Goal: Task Accomplishment & Management: Complete application form

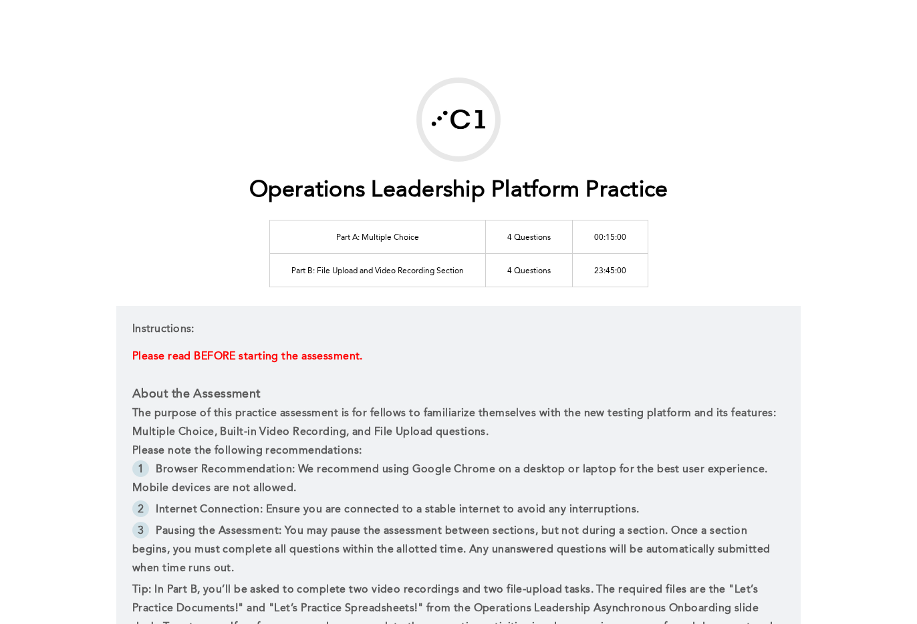
scroll to position [285, 0]
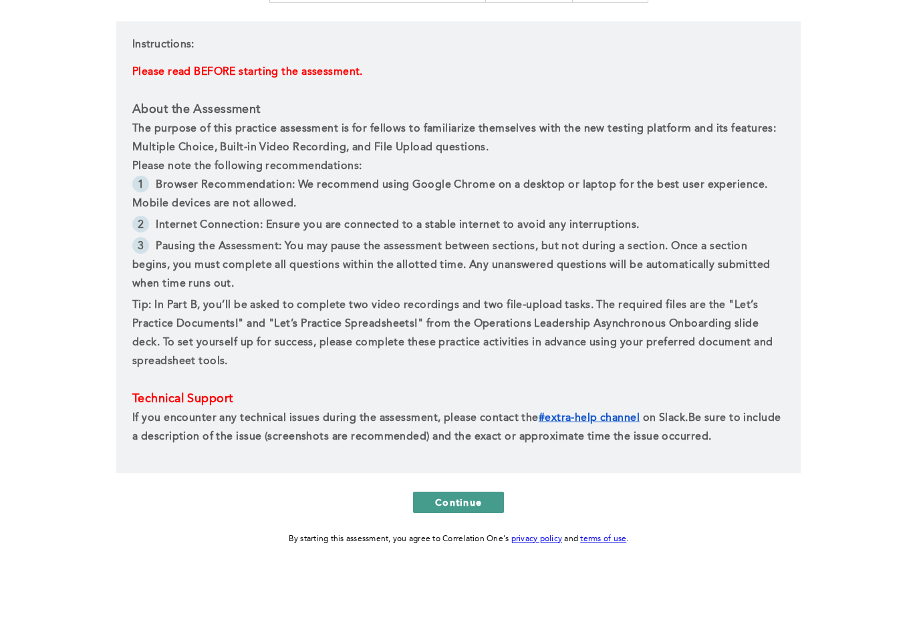
click at [489, 494] on button "Continue" at bounding box center [458, 502] width 91 height 21
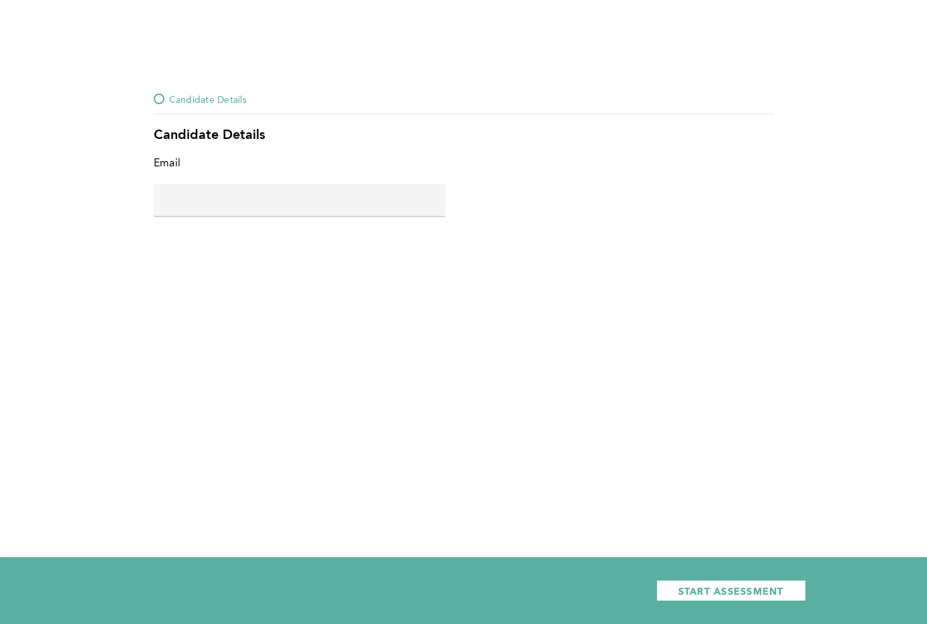
click at [211, 216] on div at bounding box center [299, 216] width 291 height 1
click at [213, 209] on input "text" at bounding box center [299, 200] width 291 height 32
type input "[EMAIL_ADDRESS][DOMAIN_NAME]"
click at [738, 605] on div "START ASSESSMENT" at bounding box center [463, 590] width 927 height 67
click at [736, 596] on span "START ASSESSMENT" at bounding box center [731, 591] width 106 height 13
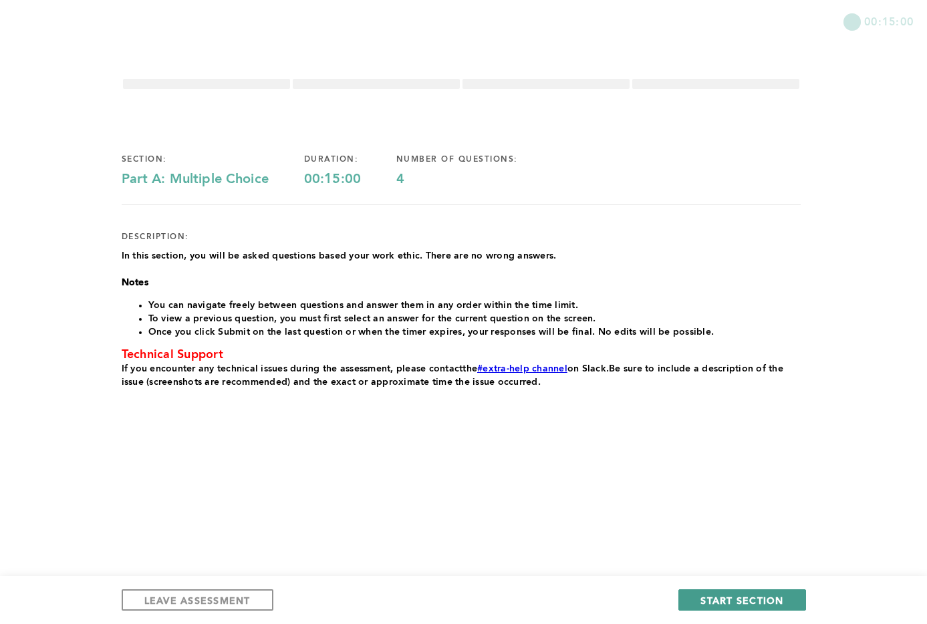
click at [793, 589] on button "START SECTION" at bounding box center [741, 599] width 127 height 21
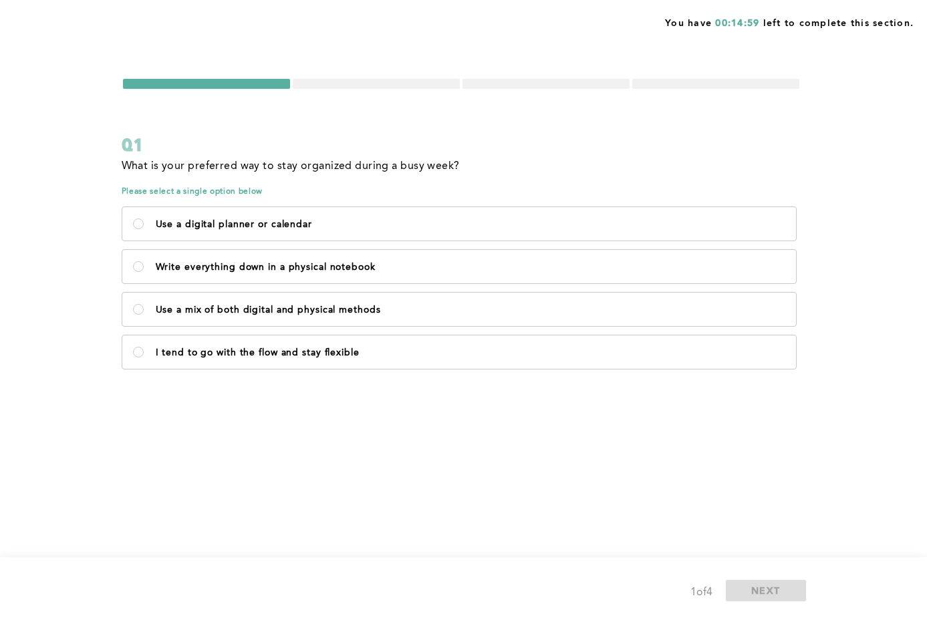
click at [575, 381] on span "error placeholder" at bounding box center [461, 384] width 679 height 9
click at [577, 334] on div "Use a digital planner or calendar Write everything down in a physical notebook …" at bounding box center [461, 288] width 679 height 171
click at [601, 346] on label "I tend to go with the flow and stay flexible" at bounding box center [459, 351] width 674 height 33
click at [144, 347] on flexible\<\/p\> "I tend to go with the flow and stay flexible" at bounding box center [138, 352] width 11 height 11
radio flexible\<\/p\> "true"
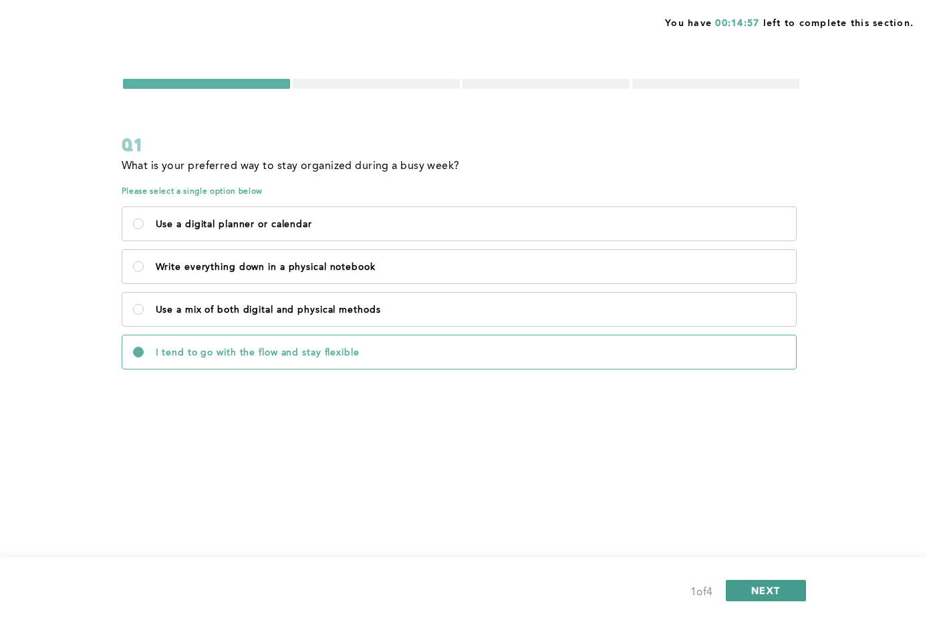
click at [769, 586] on span "NEXT" at bounding box center [765, 590] width 29 height 13
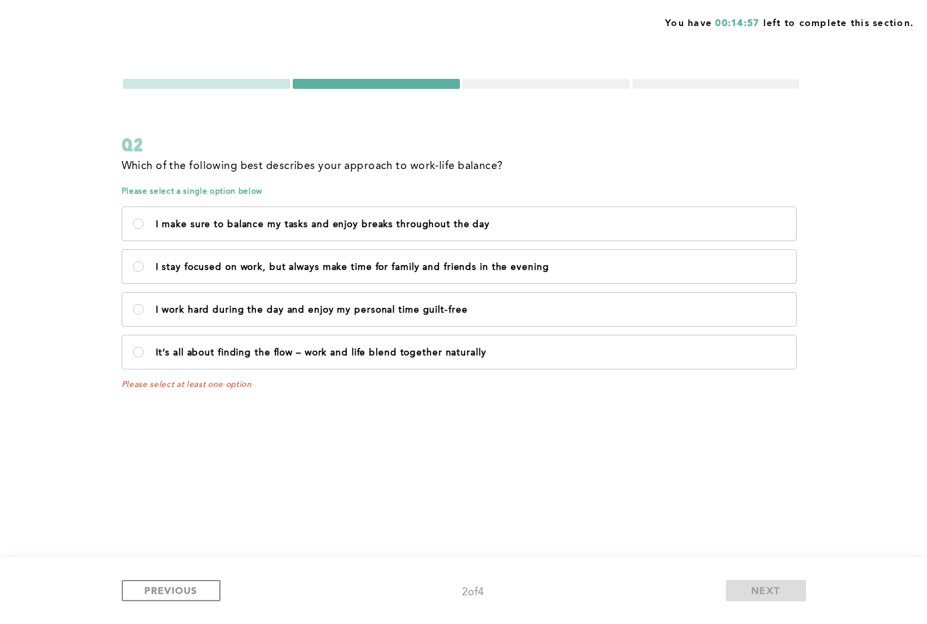
click at [557, 328] on div "I make sure to balance my tasks and enjoy breaks throughout the day I stay focu…" at bounding box center [461, 288] width 679 height 171
click at [555, 340] on label "It’s all about finding the flow – work and life blend together naturally" at bounding box center [459, 351] width 674 height 33
click at [144, 347] on naturally\<\/p\> "It’s all about finding the flow – work and life blend together naturally" at bounding box center [138, 352] width 11 height 11
radio naturally\<\/p\> "true"
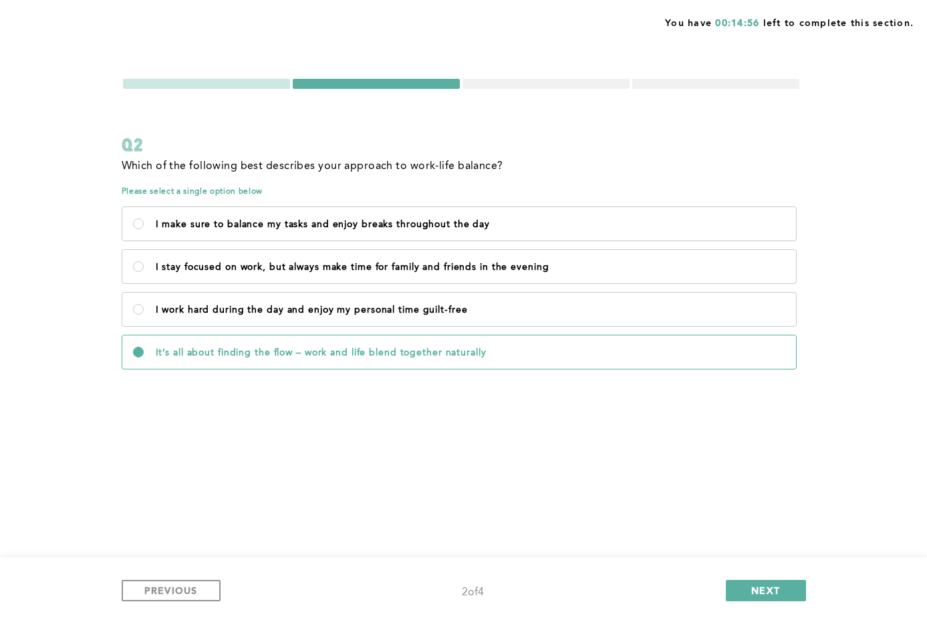
click at [744, 580] on div "PREVIOUS 2 of 4 NEXT" at bounding box center [464, 591] width 684 height 22
click at [749, 585] on button "NEXT" at bounding box center [766, 590] width 80 height 21
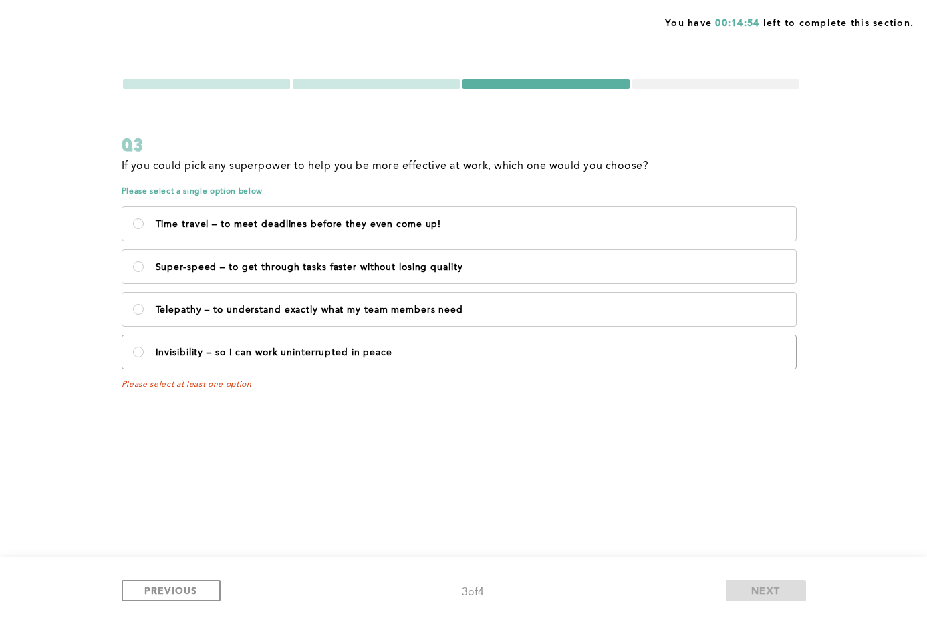
click at [571, 342] on label "Invisibility – so I can work uninterrupted in peace" at bounding box center [459, 351] width 674 height 33
click at [144, 347] on peace\<\/p\> "Invisibility – so I can work uninterrupted in peace" at bounding box center [138, 352] width 11 height 11
radio peace\<\/p\> "true"
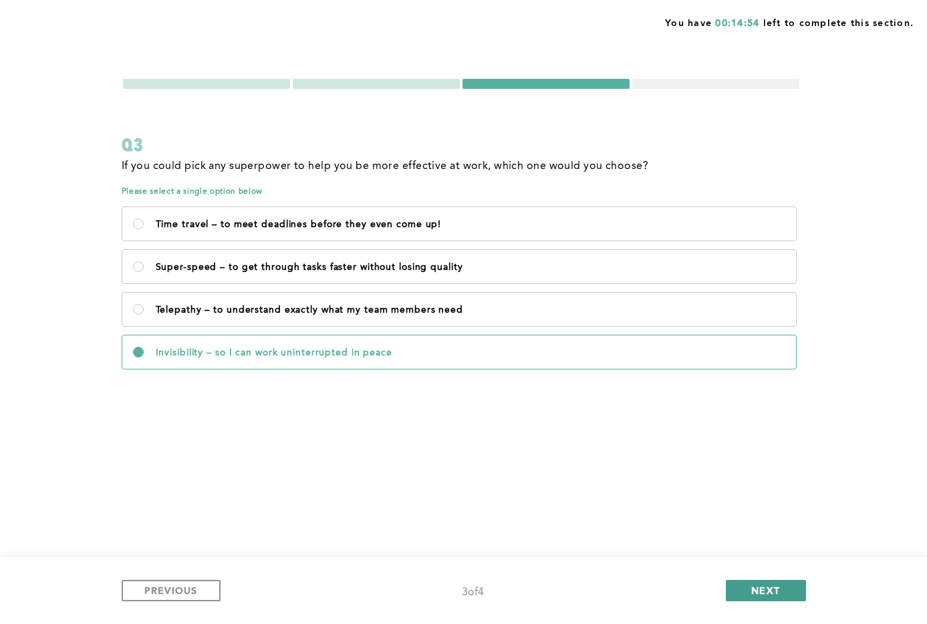
click at [733, 590] on button "NEXT" at bounding box center [766, 590] width 80 height 21
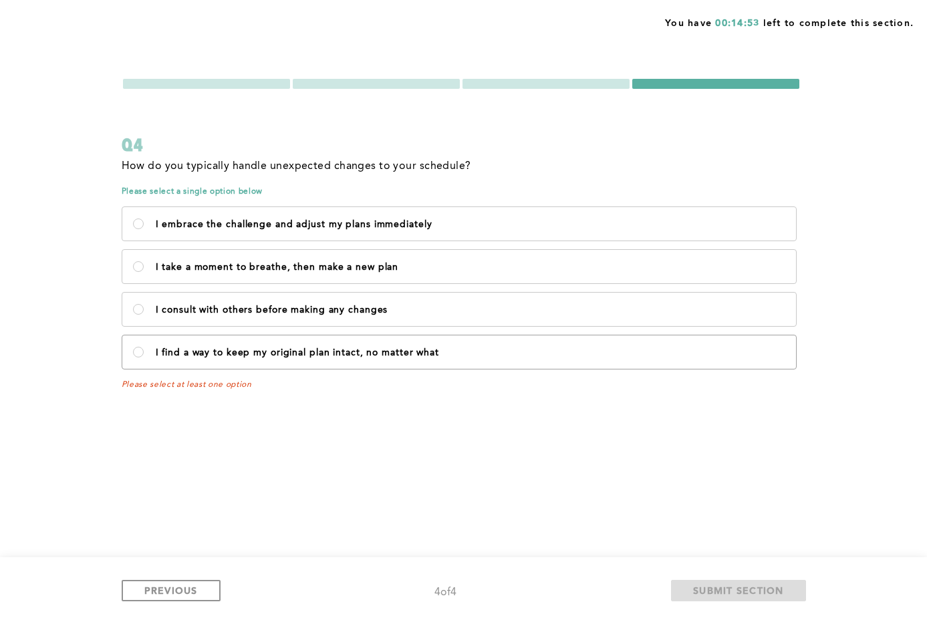
click at [517, 340] on label "I find a way to keep my original plan intact, no matter what" at bounding box center [459, 351] width 674 height 33
click at [144, 347] on what\<\/p\> "I find a way to keep my original plan intact, no matter what" at bounding box center [138, 352] width 11 height 11
radio what\<\/p\> "true"
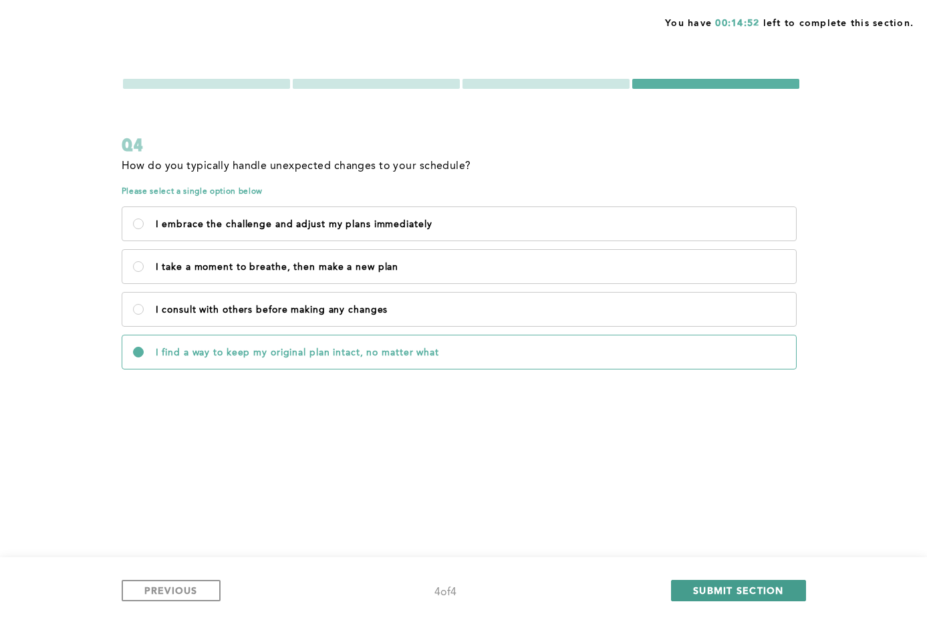
click at [720, 583] on button "SUBMIT SECTION" at bounding box center [738, 590] width 135 height 21
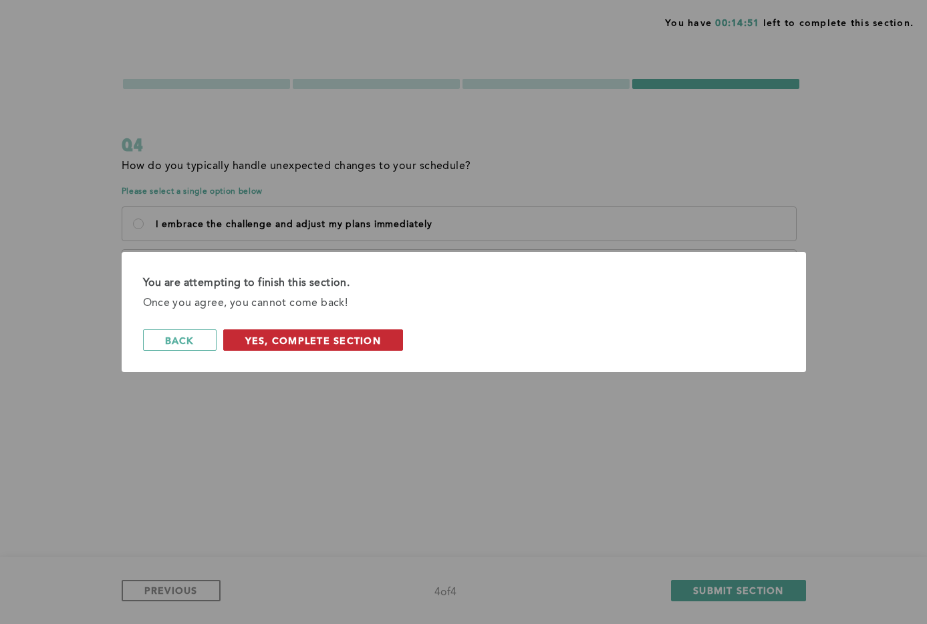
click at [370, 344] on span "Yes, Complete Section" at bounding box center [313, 340] width 136 height 13
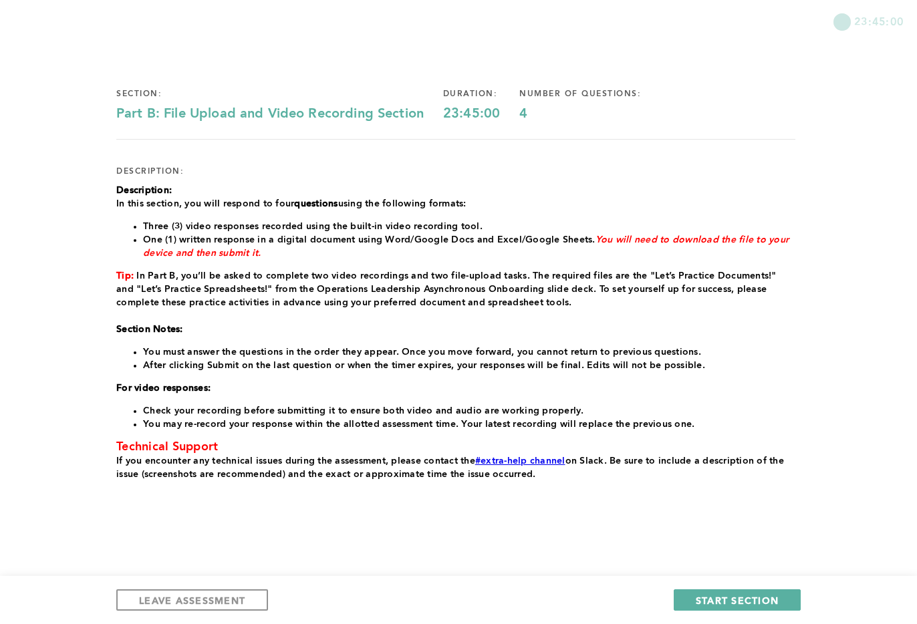
scroll to position [62, 0]
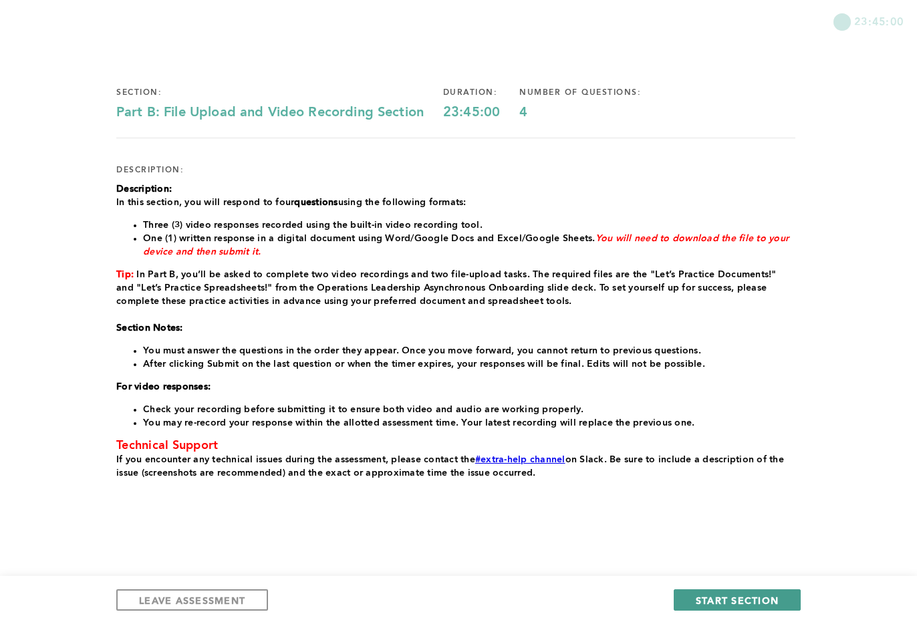
click at [733, 590] on button "START SECTION" at bounding box center [737, 599] width 127 height 21
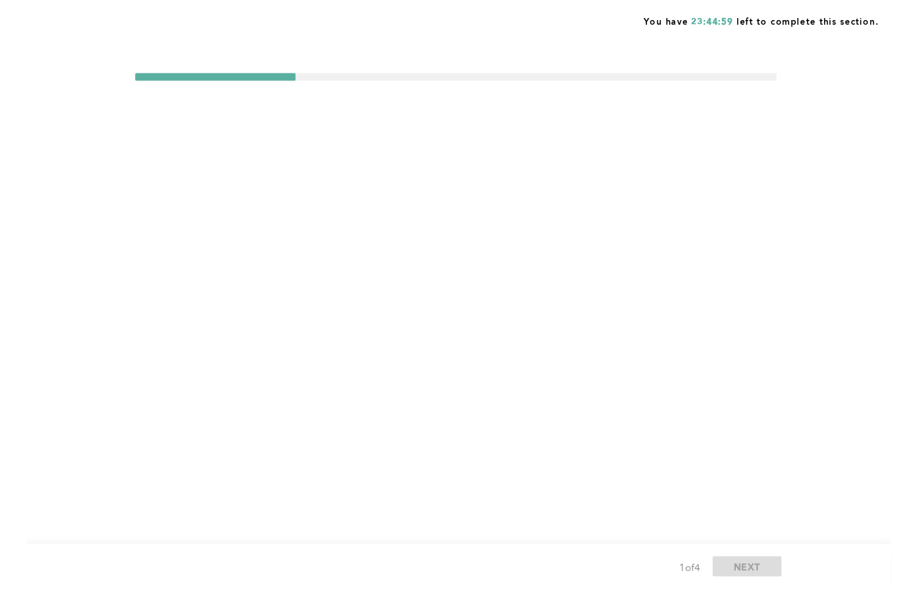
scroll to position [0, 0]
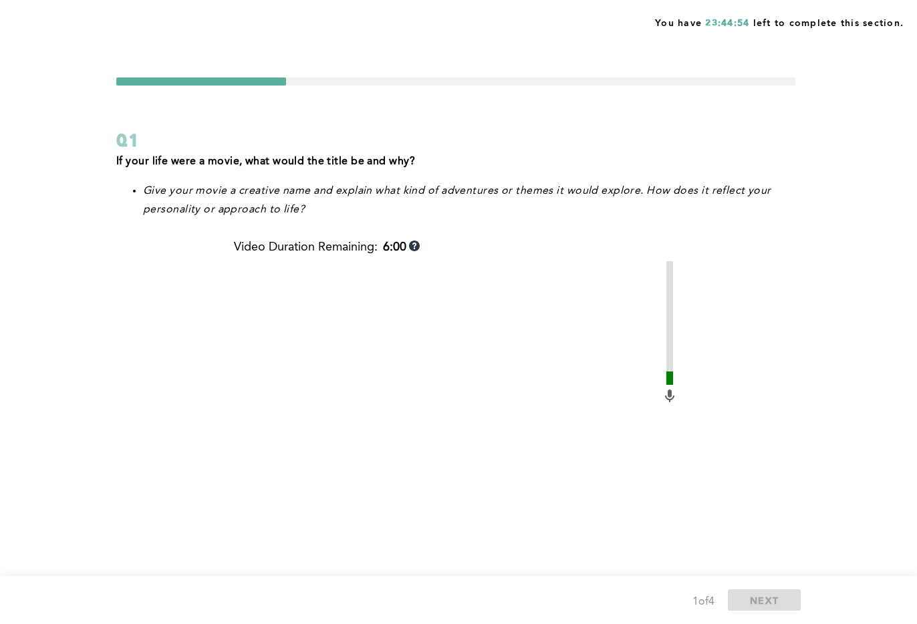
click at [64, 87] on div "You have 23:44:54 left to complete this section. Q1 If your life were a movie, …" at bounding box center [458, 386] width 917 height 773
click at [108, 39] on div "You have 23:44:40 left to complete this section. Q1 If your life were a movie, …" at bounding box center [458, 386] width 917 height 773
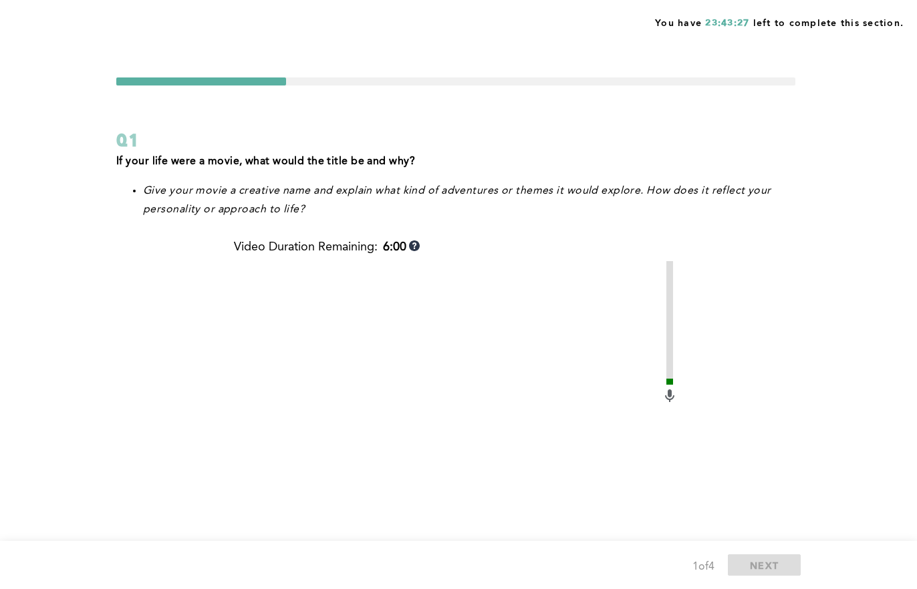
scroll to position [183, 0]
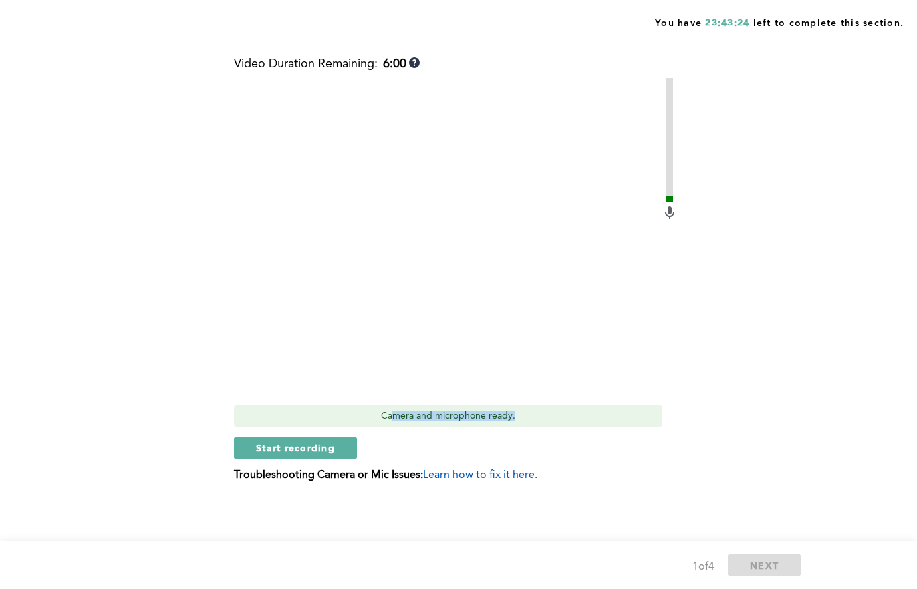
drag, startPoint x: 458, startPoint y: 410, endPoint x: 533, endPoint y: 416, distance: 75.0
click at [533, 416] on div "Camera and microphone ready." at bounding box center [448, 416] width 428 height 21
drag, startPoint x: 533, startPoint y: 416, endPoint x: 461, endPoint y: 421, distance: 71.7
click at [531, 416] on div "Camera and microphone ready." at bounding box center [448, 416] width 428 height 21
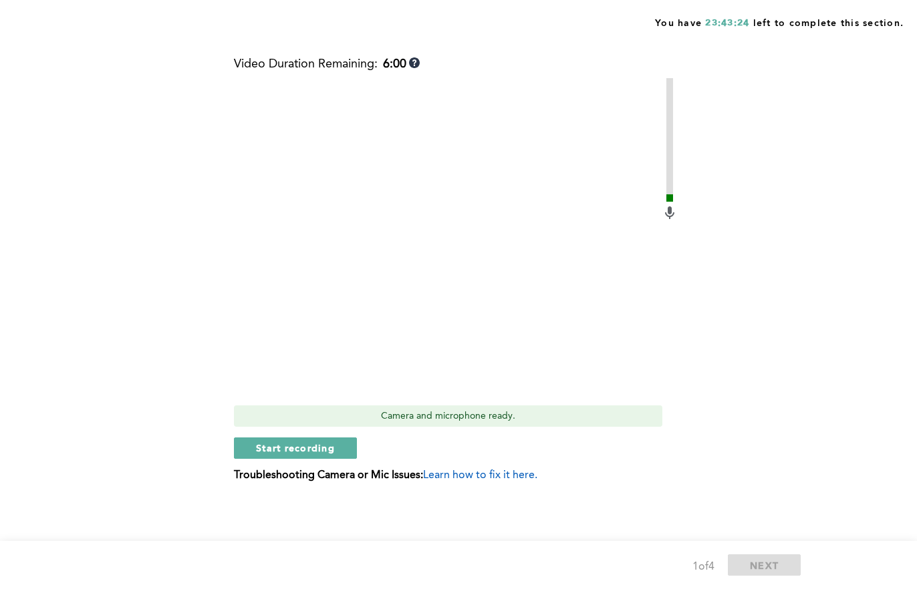
click at [406, 419] on div "Camera and microphone ready." at bounding box center [448, 416] width 428 height 21
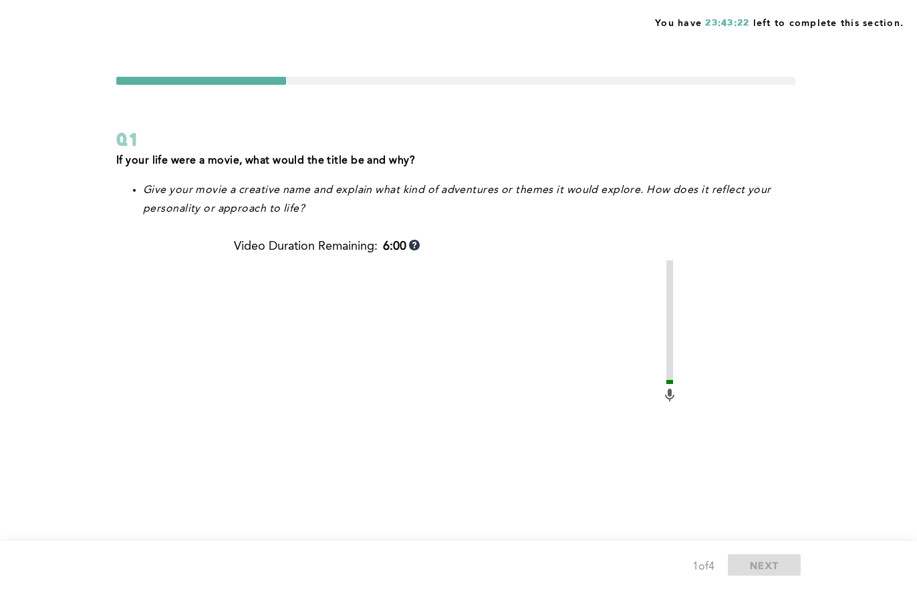
scroll to position [0, 0]
